Goal: Task Accomplishment & Management: Manage account settings

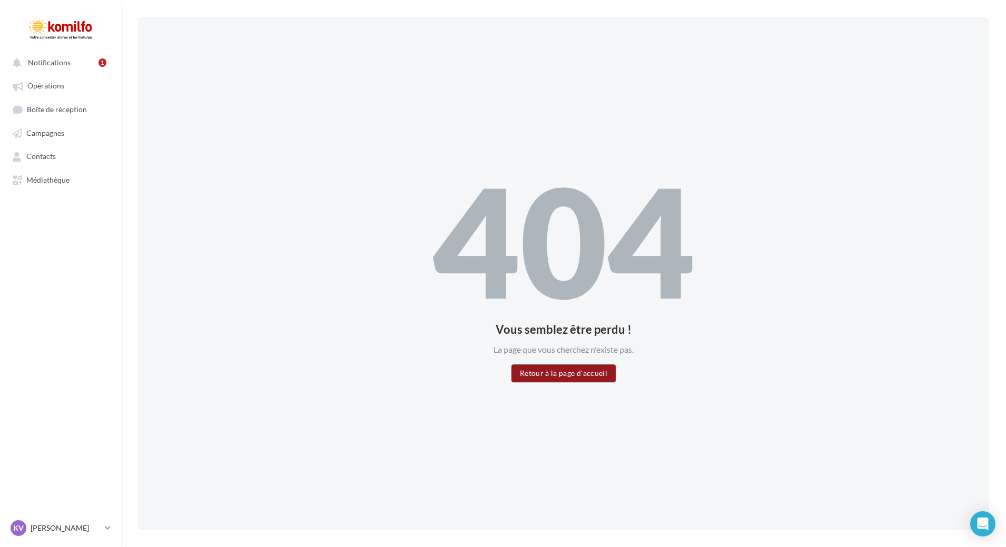
click at [551, 377] on button "Retour à la page d'accueil" at bounding box center [564, 374] width 104 height 18
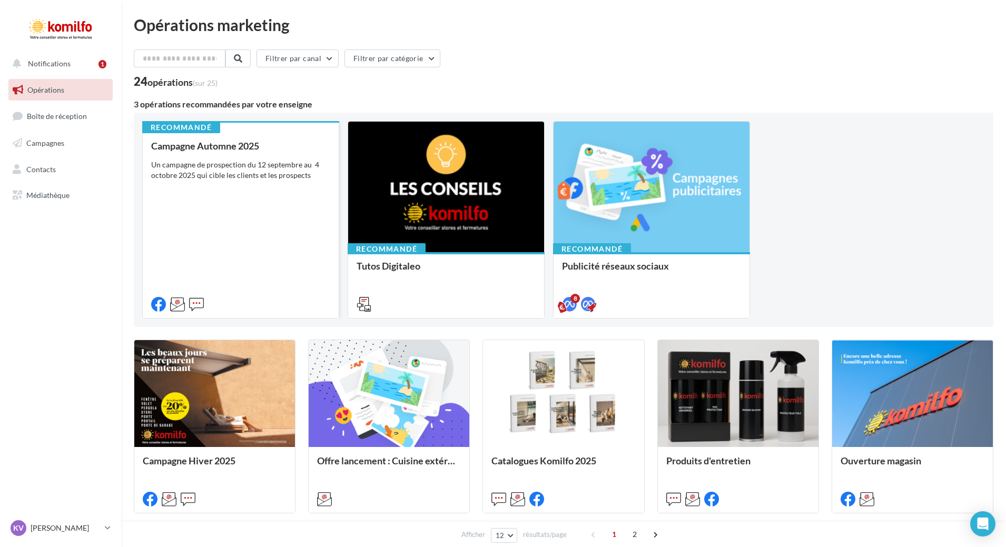
click at [286, 175] on div "Un campagne de prospection du 12 septembre au 4 octobre 2025 qui cible les clie…" at bounding box center [240, 170] width 179 height 21
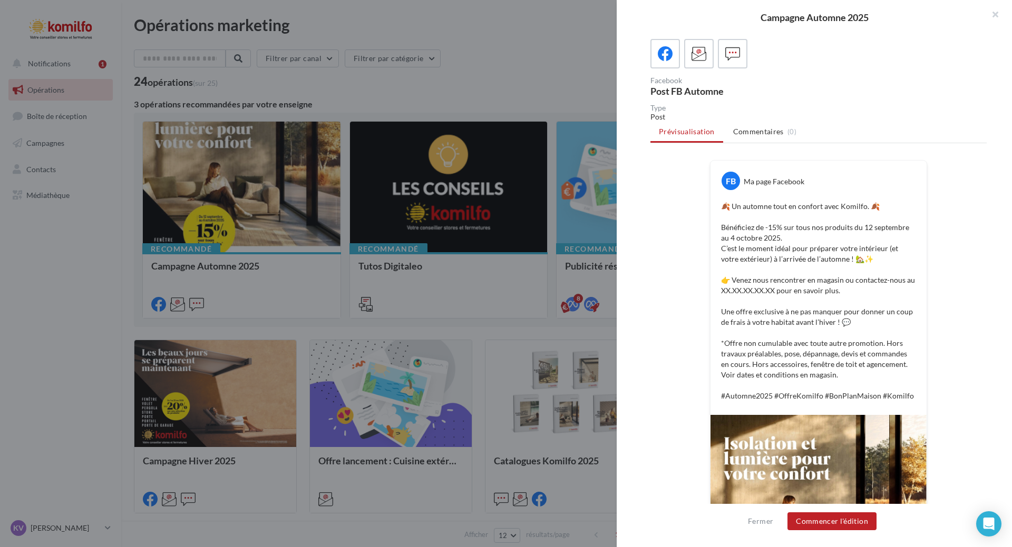
scroll to position [191, 0]
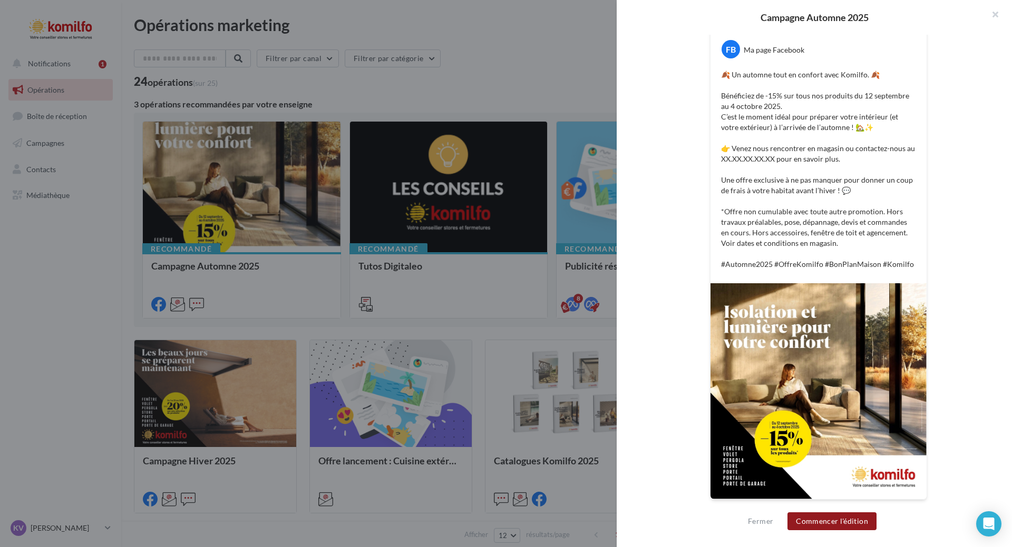
click at [841, 524] on button "Commencer l'édition" at bounding box center [831, 522] width 89 height 18
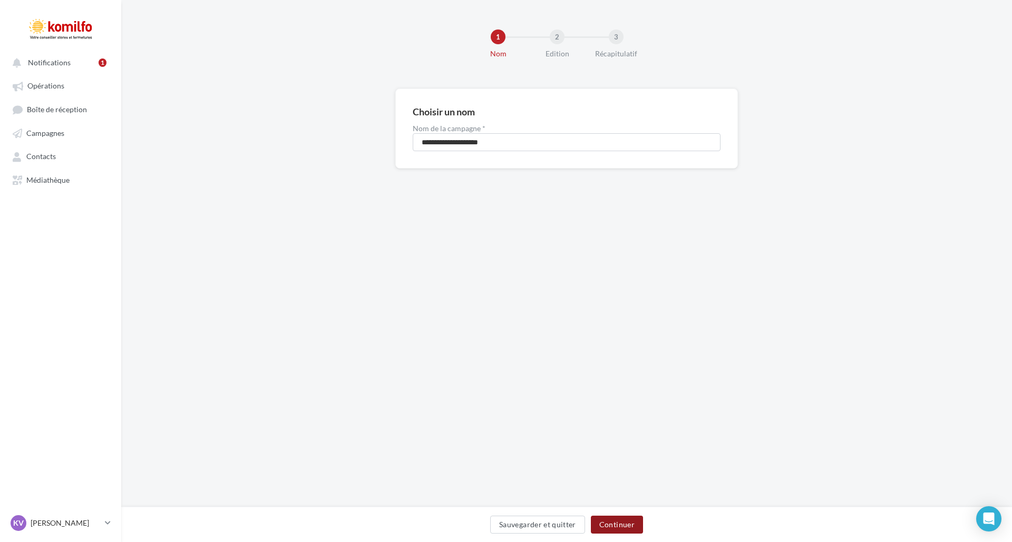
click at [608, 525] on button "Continuer" at bounding box center [617, 525] width 52 height 18
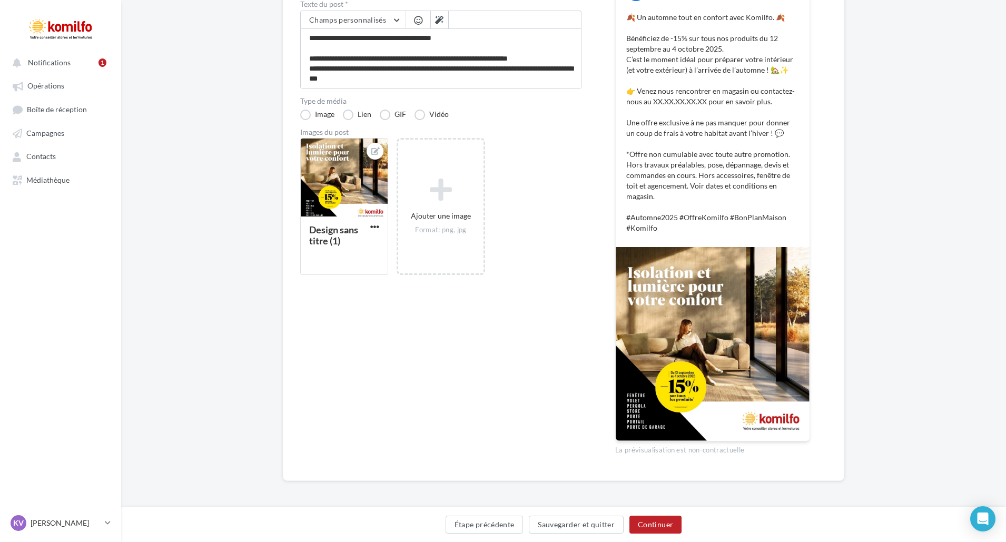
scroll to position [163, 0]
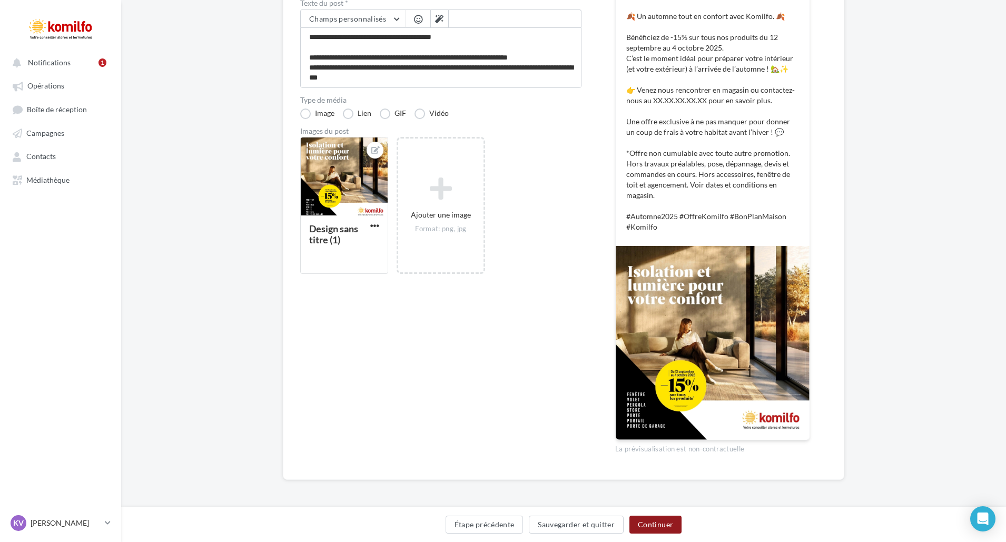
click at [654, 520] on button "Continuer" at bounding box center [656, 525] width 52 height 18
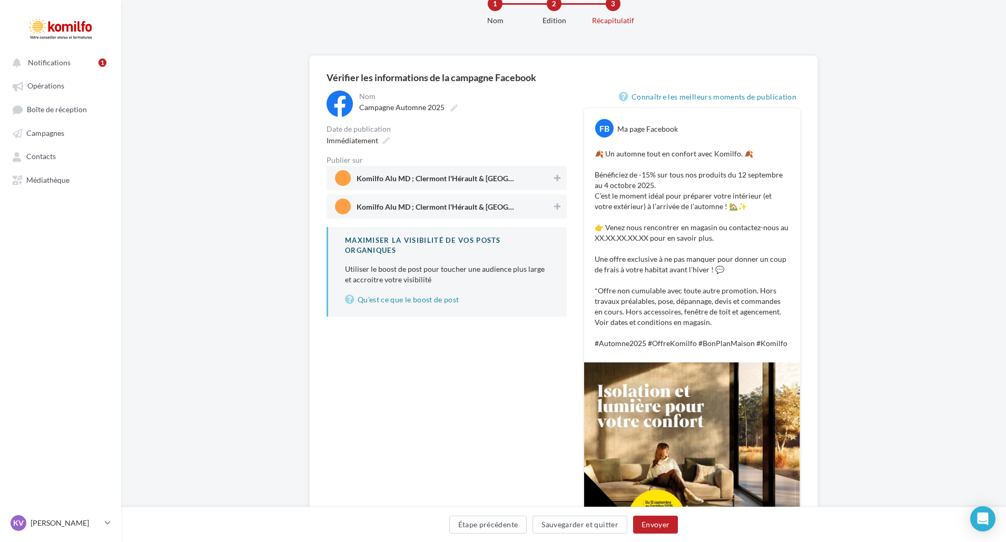
scroll to position [5, 0]
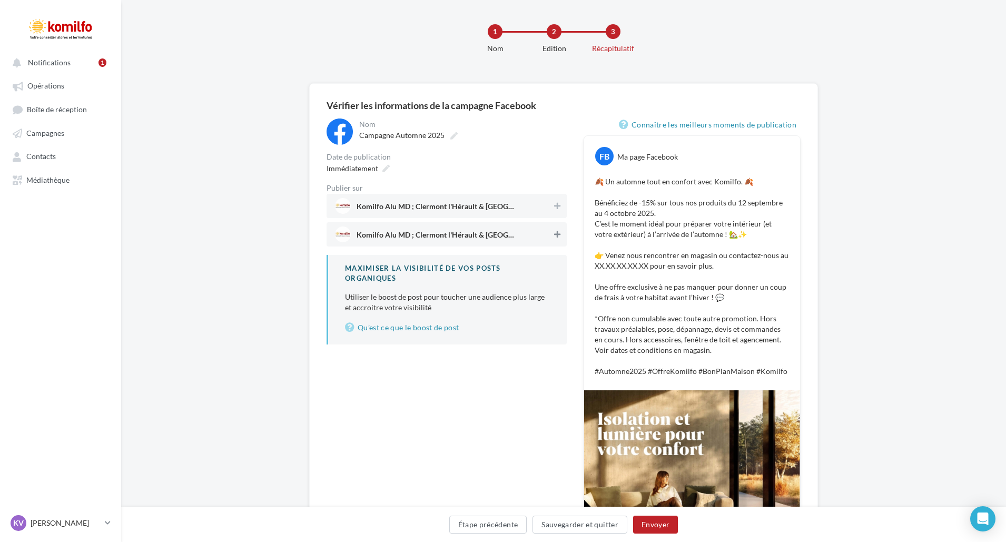
click at [554, 235] on icon at bounding box center [557, 234] width 6 height 7
click at [556, 233] on icon at bounding box center [556, 234] width 7 height 7
click at [555, 205] on icon at bounding box center [557, 205] width 6 height 7
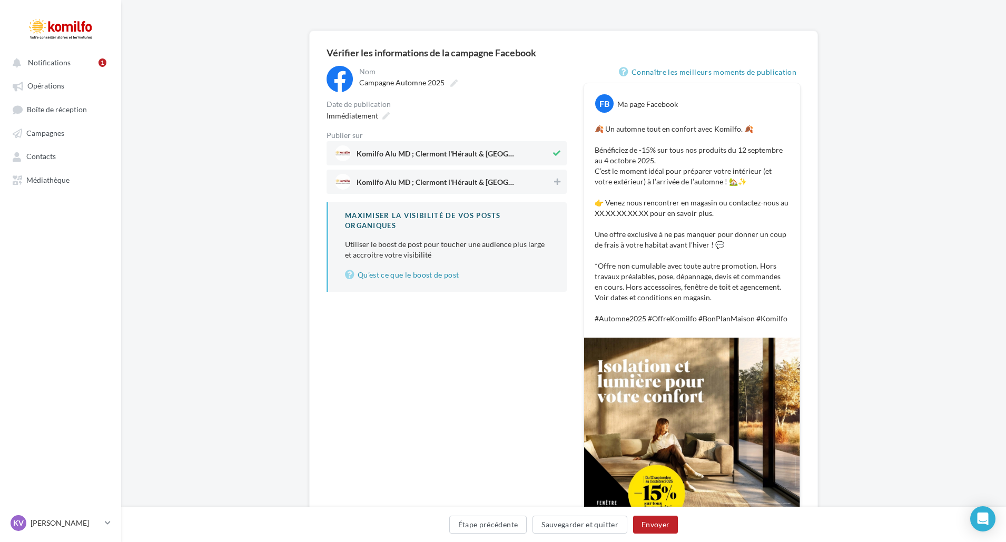
scroll to position [163, 0]
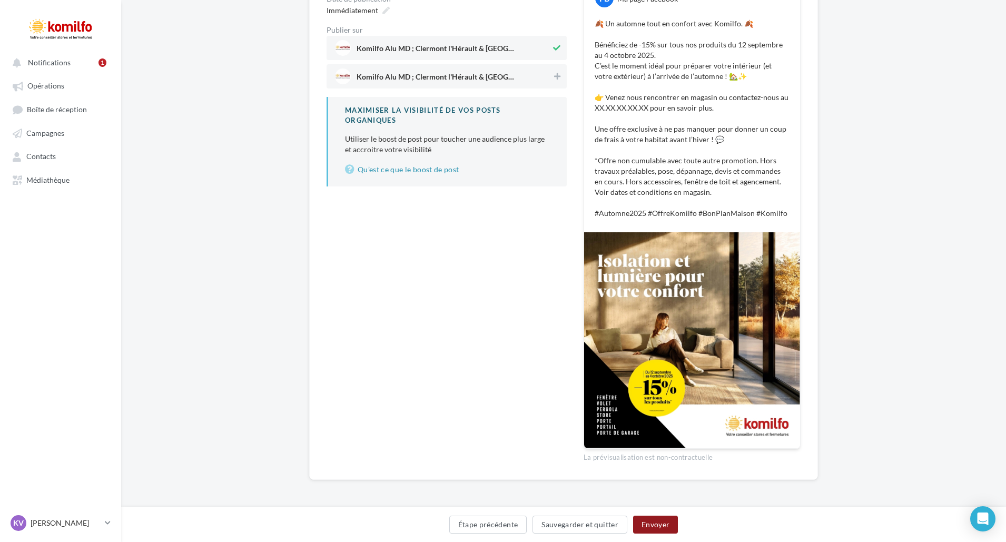
click at [650, 522] on button "Envoyer" at bounding box center [655, 525] width 45 height 18
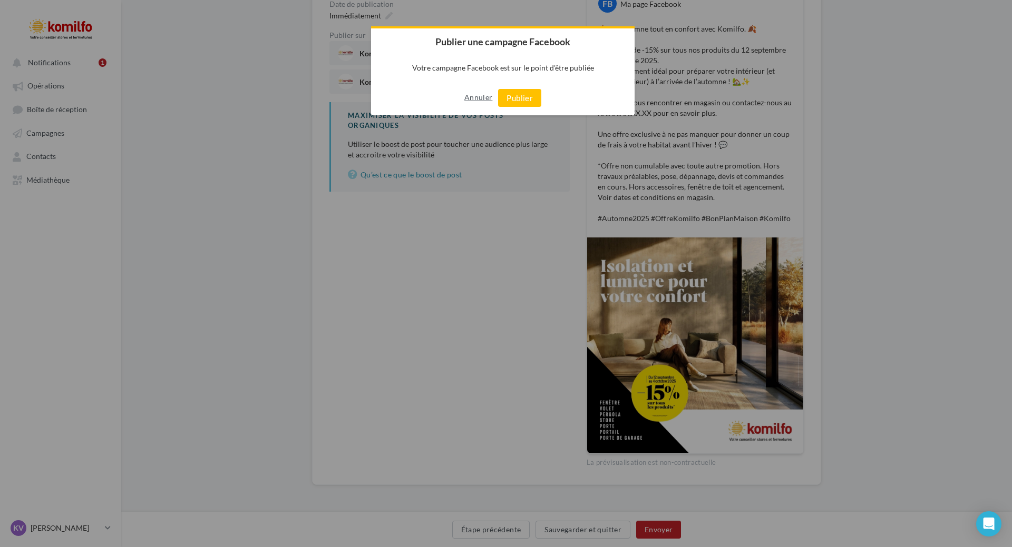
click at [479, 97] on button "Annuler" at bounding box center [478, 97] width 28 height 17
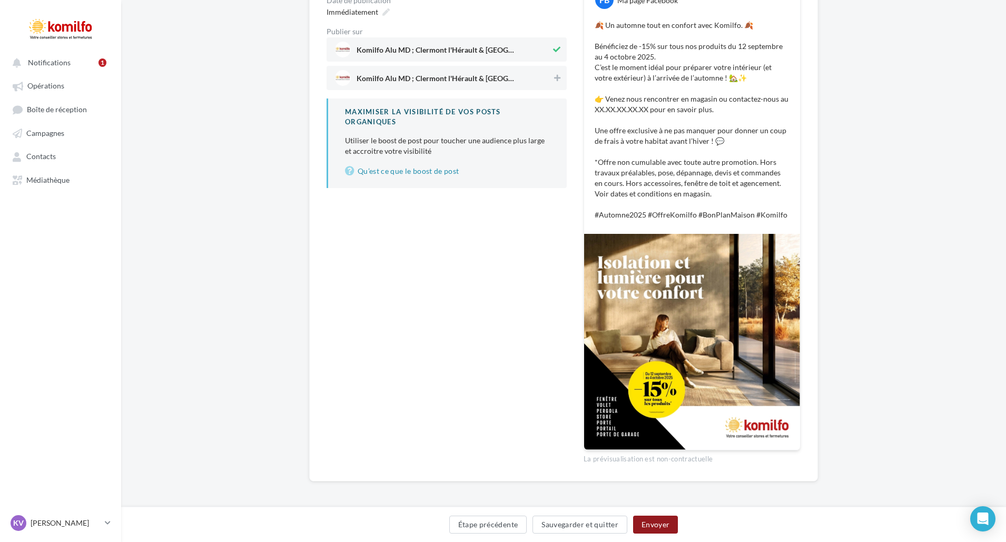
scroll to position [163, 0]
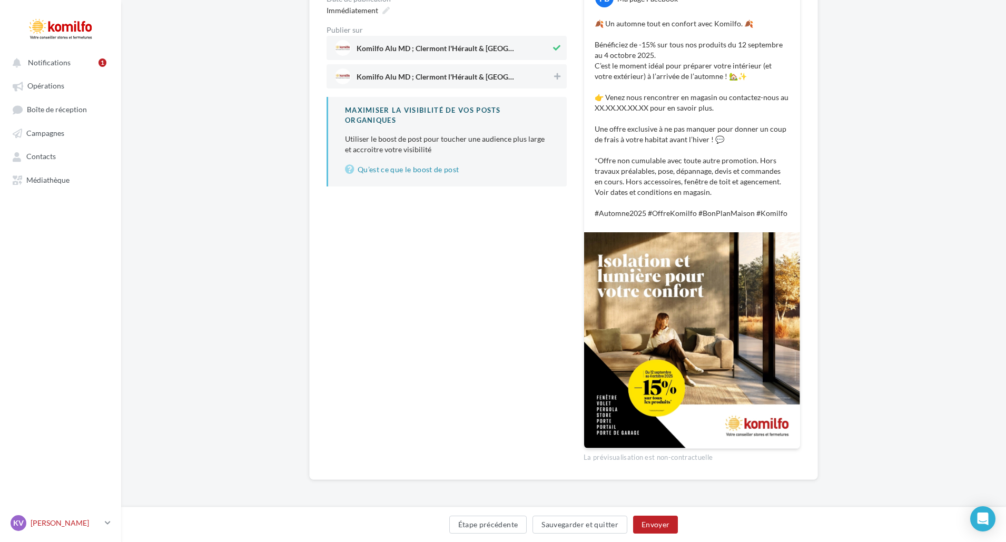
click at [107, 527] on icon at bounding box center [108, 522] width 6 height 9
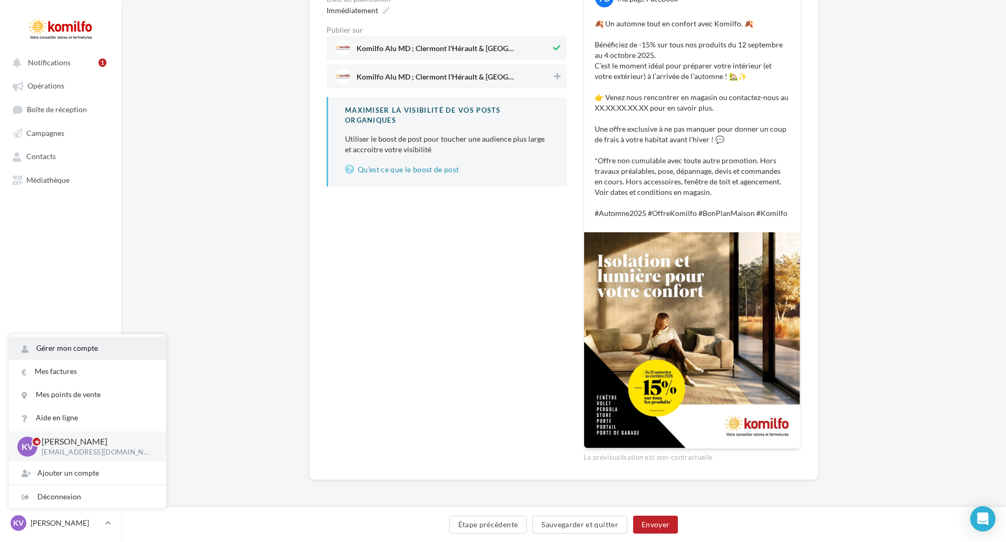
click at [92, 354] on link "Gérer mon compte" at bounding box center [87, 348] width 157 height 23
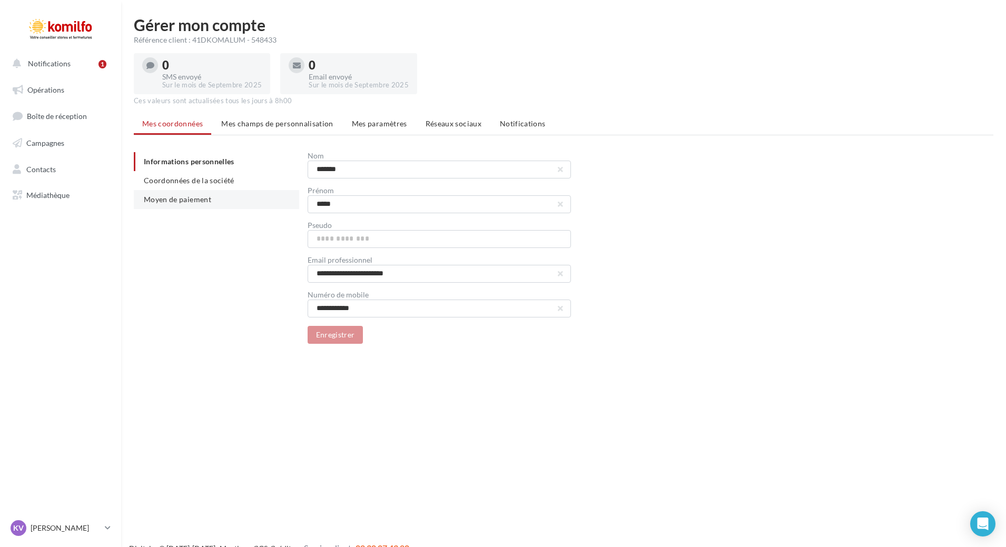
click at [183, 199] on span "Moyen de paiement" at bounding box center [177, 199] width 67 height 9
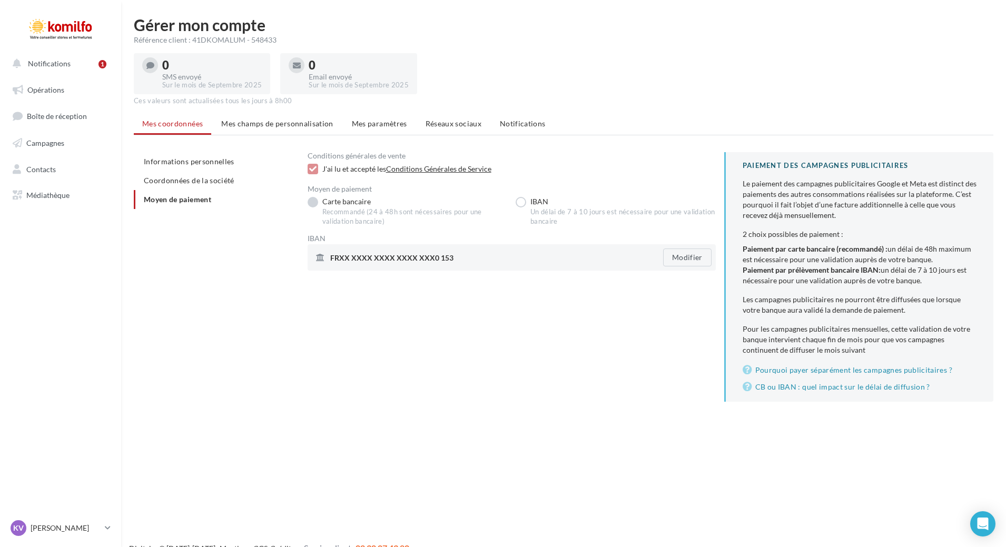
click at [327, 201] on label "Carte bancaire Recommandé (24 à 48h sont nécessaires pour une validation bancai…" at bounding box center [408, 212] width 200 height 30
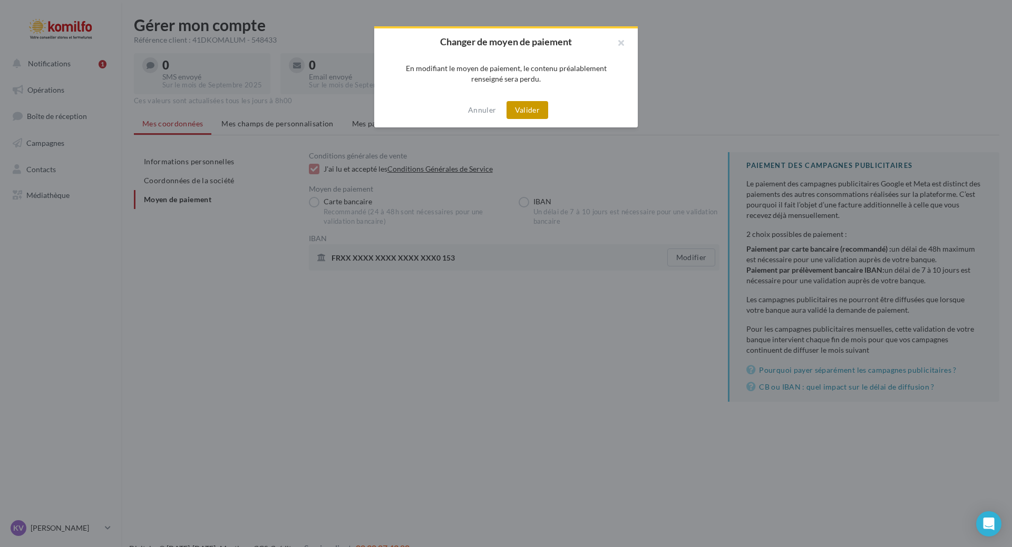
click at [528, 111] on button "Valider" at bounding box center [527, 110] width 42 height 18
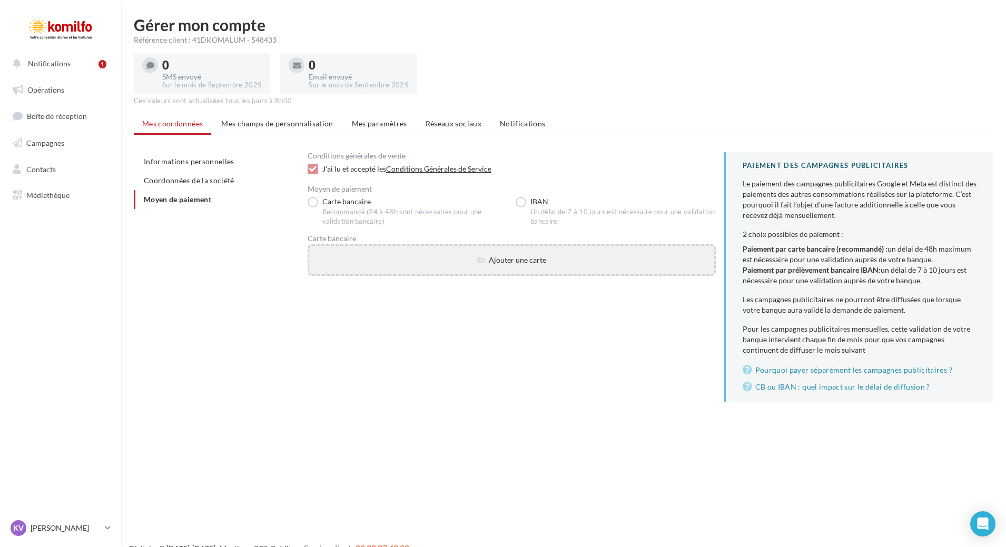
click at [499, 260] on div "Ajouter une carte" at bounding box center [511, 260] width 405 height 11
